Goal: Information Seeking & Learning: Find specific fact

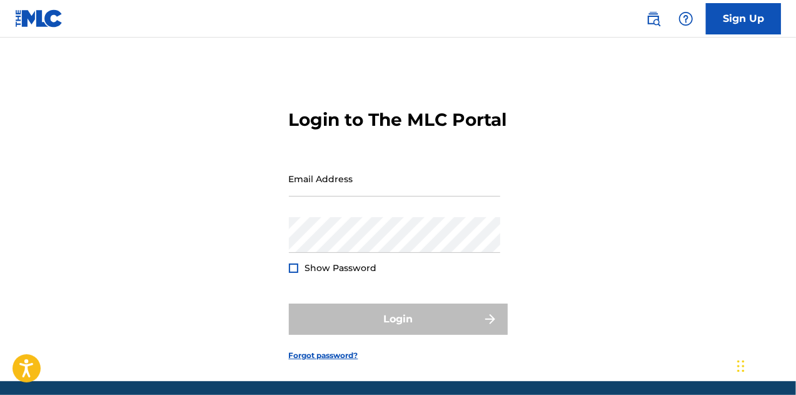
click at [44, 23] on img at bounding box center [39, 18] width 48 height 18
click at [23, 17] on img at bounding box center [39, 18] width 48 height 18
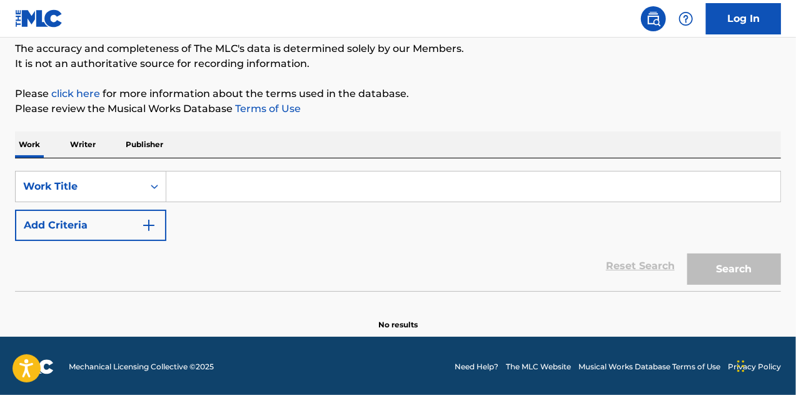
scroll to position [109, 0]
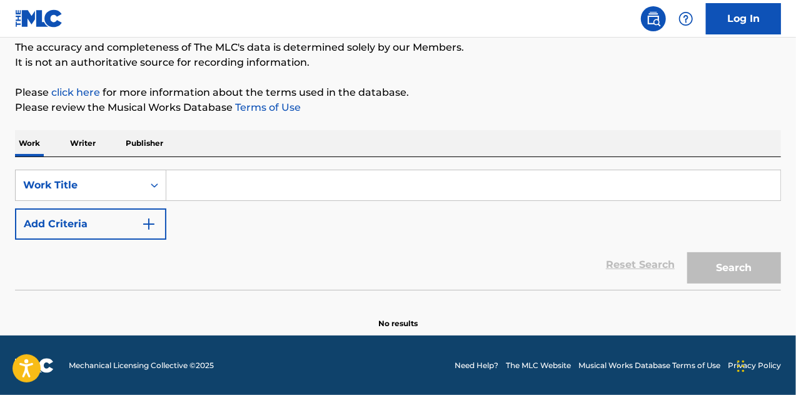
click at [290, 181] on input "Search Form" at bounding box center [473, 185] width 614 height 30
click at [89, 146] on p "Writer" at bounding box center [82, 143] width 33 height 26
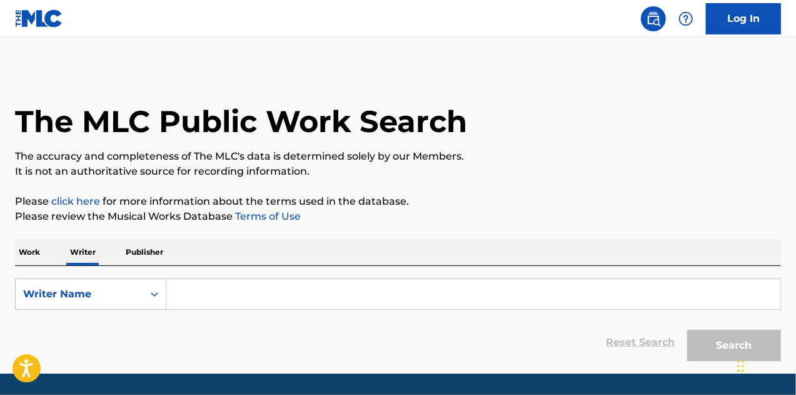
click at [220, 285] on input "Search Form" at bounding box center [473, 294] width 614 height 30
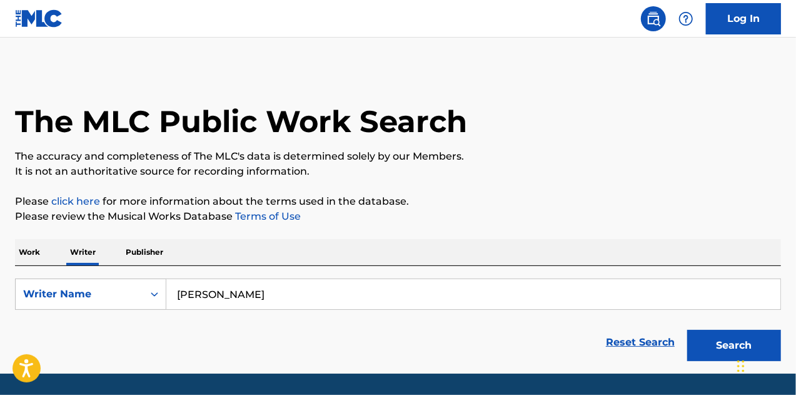
type input "[PERSON_NAME]"
click at [688, 330] on button "Search" at bounding box center [735, 345] width 94 height 31
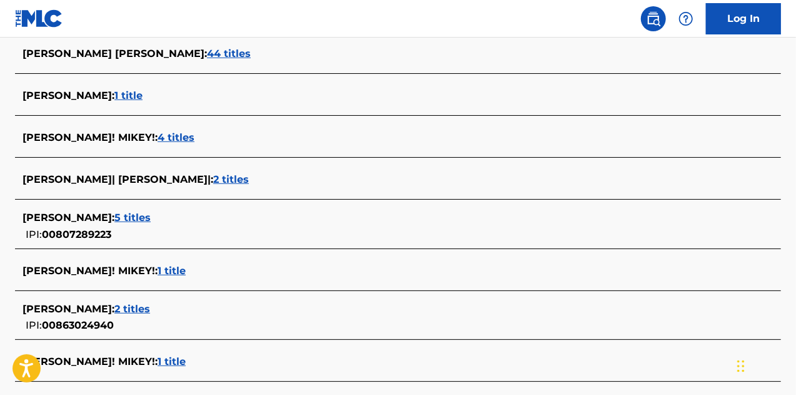
scroll to position [375, 0]
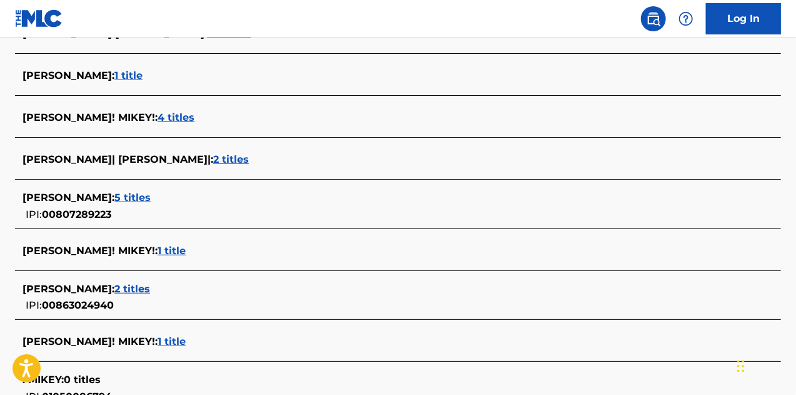
click at [114, 75] on span "1 title" at bounding box center [128, 75] width 28 height 12
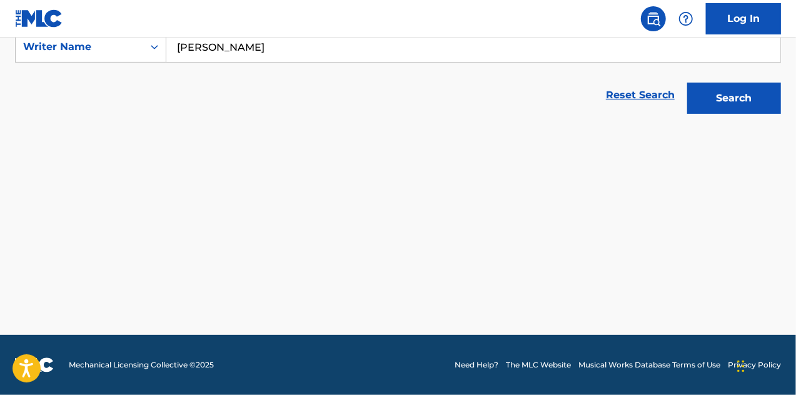
scroll to position [246, 0]
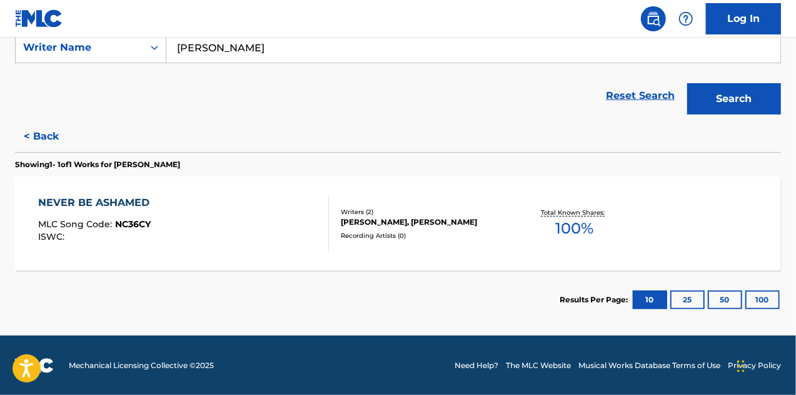
click at [274, 239] on div "NEVER BE ASHAMED MLC Song Code : NC36CY ISWC :" at bounding box center [184, 223] width 292 height 56
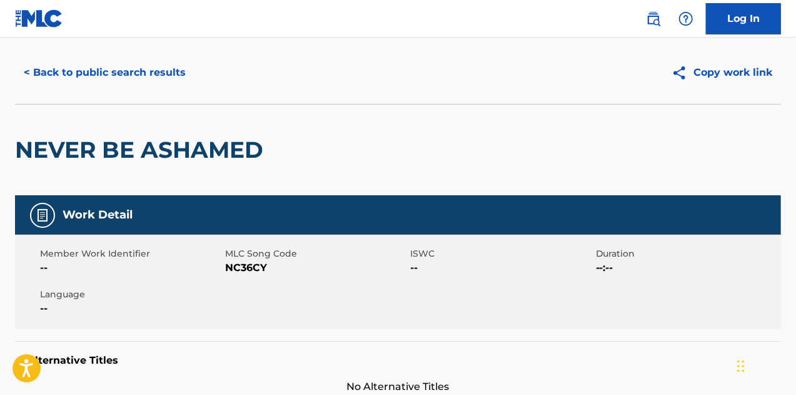
scroll to position [20, 0]
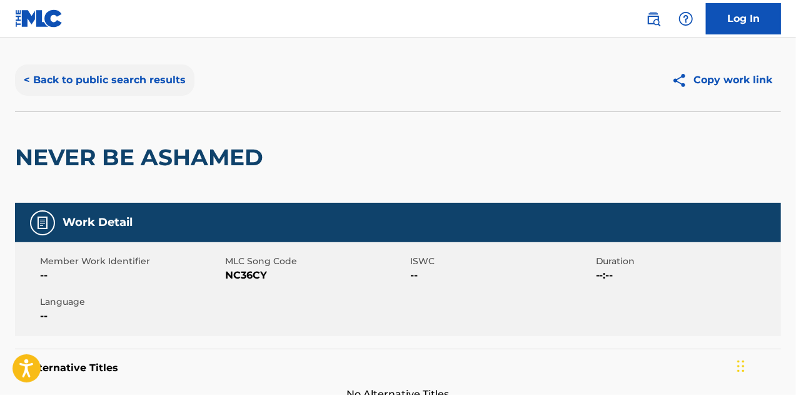
click at [114, 84] on button "< Back to public search results" at bounding box center [105, 79] width 180 height 31
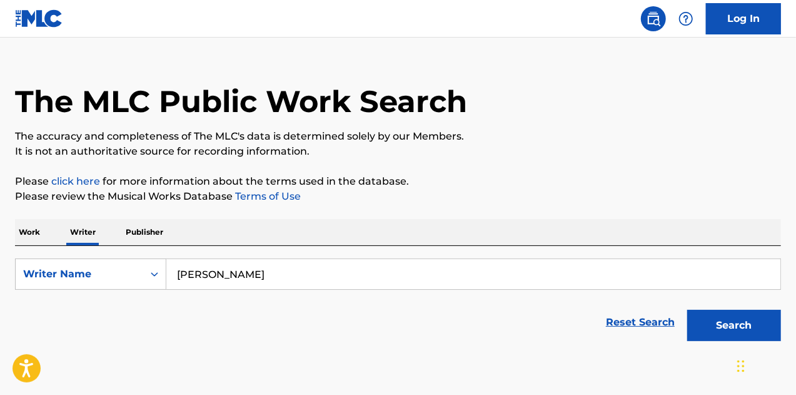
scroll to position [76, 0]
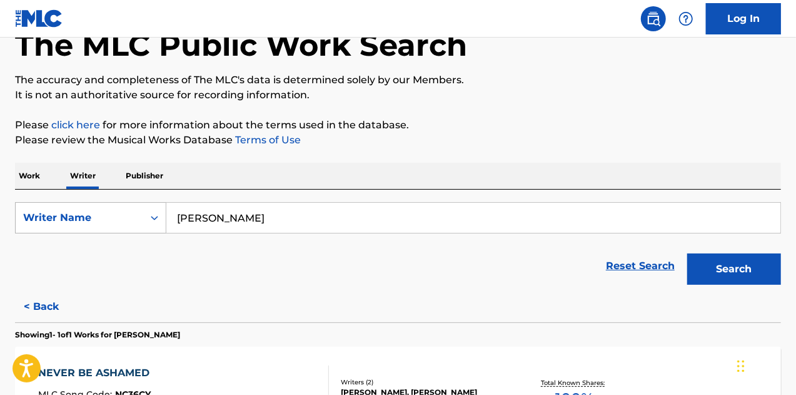
drag, startPoint x: 274, startPoint y: 216, endPoint x: 161, endPoint y: 202, distance: 113.5
click at [162, 202] on div "SearchWithCriteria2ff39ba1-3bbf-4d3a-a023-5ad39171266e Writer Name mikey taylor" at bounding box center [398, 217] width 766 height 31
paste input "[PERSON_NAME] [PERSON_NAME]"
type input "[PERSON_NAME] [PERSON_NAME]"
click at [688, 253] on button "Search" at bounding box center [735, 268] width 94 height 31
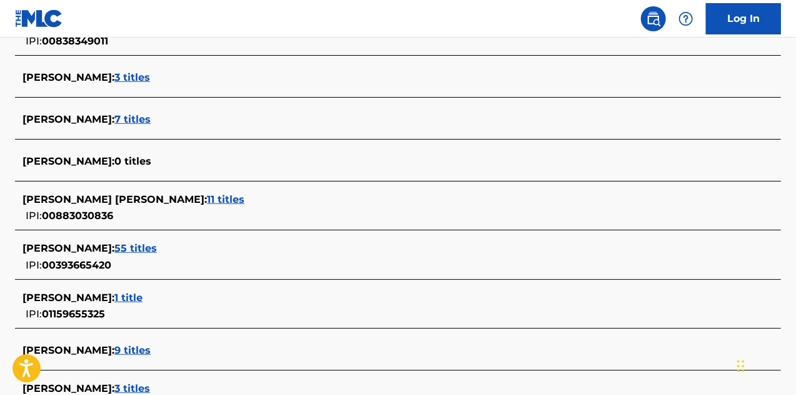
scroll to position [452, 0]
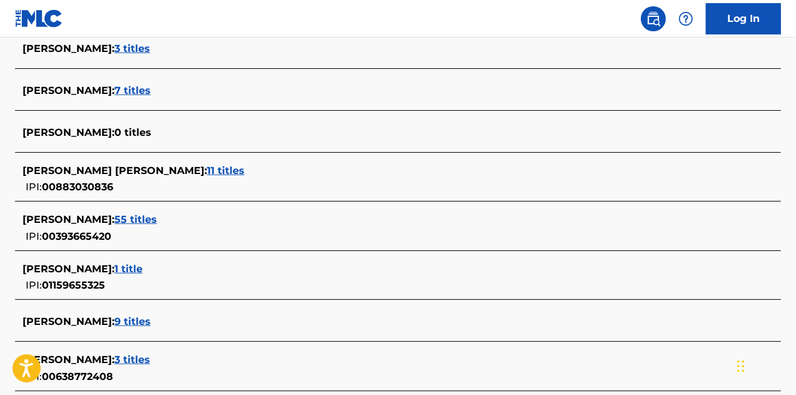
click at [207, 171] on span "11 titles" at bounding box center [226, 171] width 38 height 12
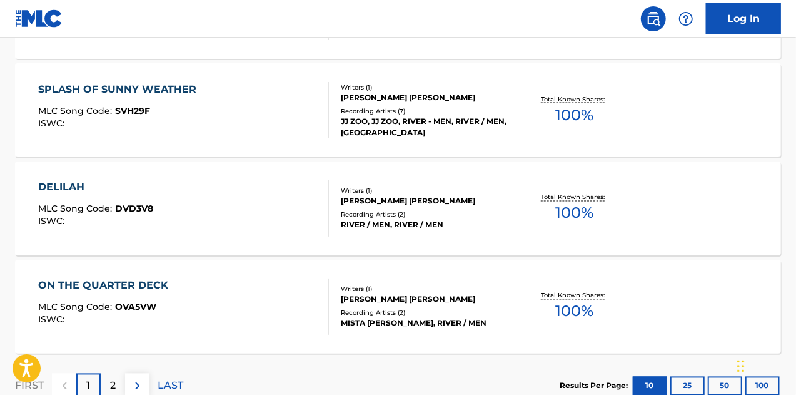
scroll to position [1136, 0]
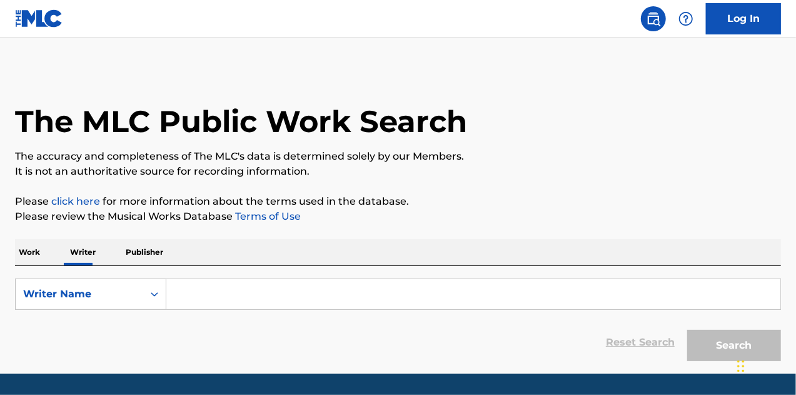
click at [192, 298] on input "Search Form" at bounding box center [473, 294] width 614 height 30
paste input "TAYLOR MICHAEL RAYMOND JAVIER"
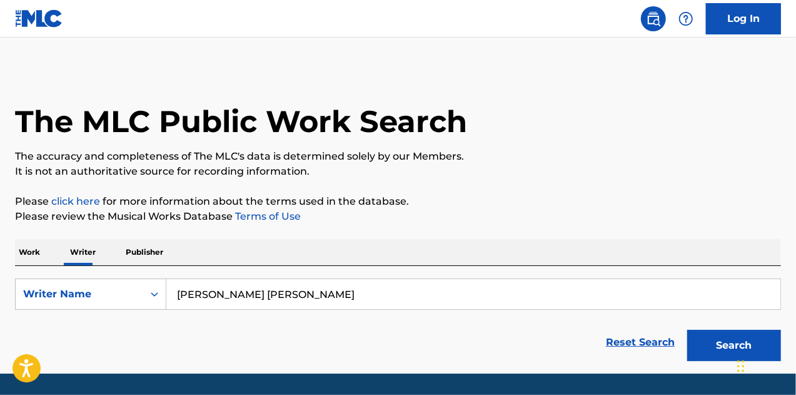
type input "TAYLOR MICHAEL RAYMOND JAVIER"
click at [688, 330] on button "Search" at bounding box center [735, 345] width 94 height 31
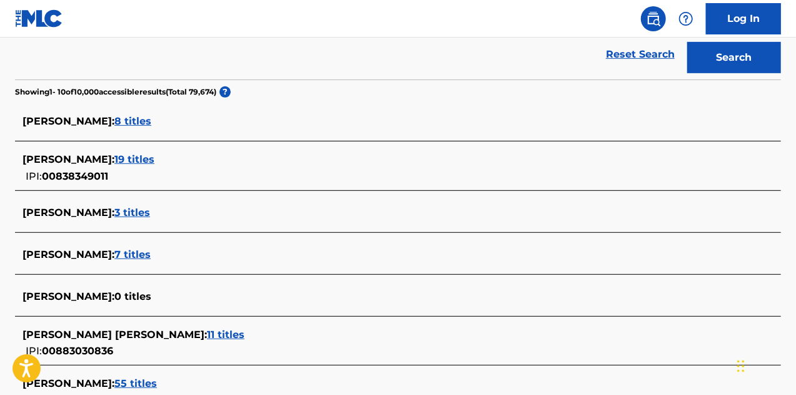
scroll to position [500, 0]
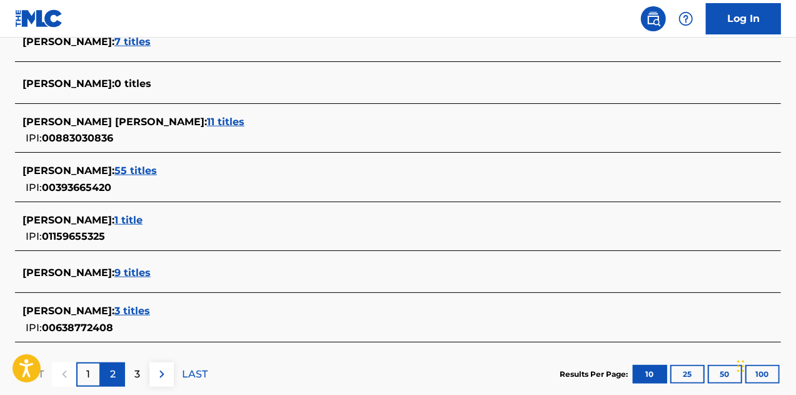
click at [117, 370] on div "2" at bounding box center [113, 374] width 24 height 24
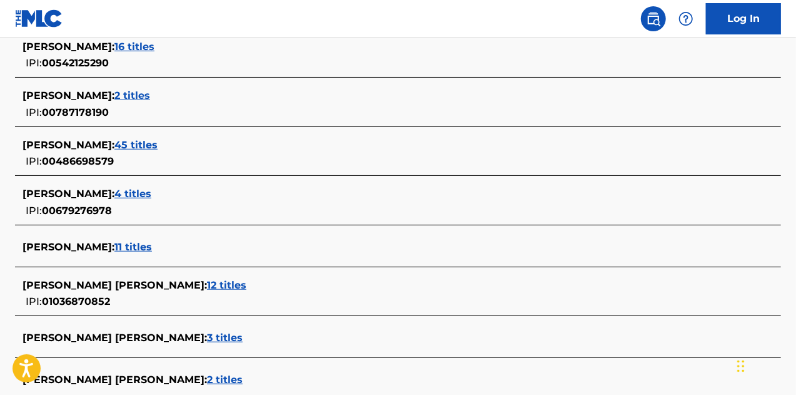
scroll to position [563, 0]
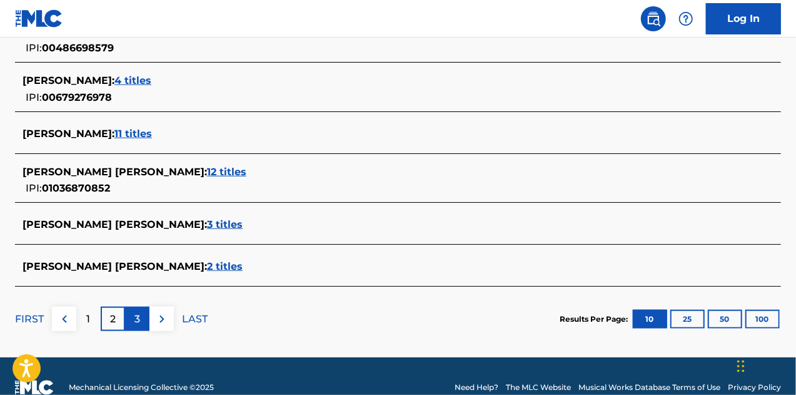
click at [139, 321] on p "3" at bounding box center [138, 319] width 6 height 15
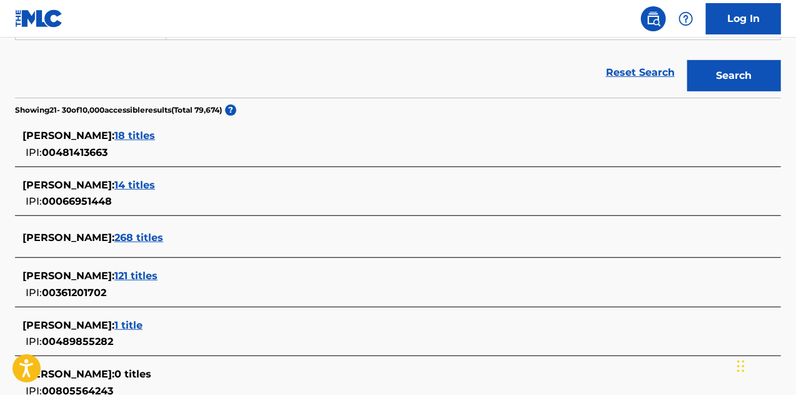
scroll to position [250, 0]
